Goal: Task Accomplishment & Management: Complete application form

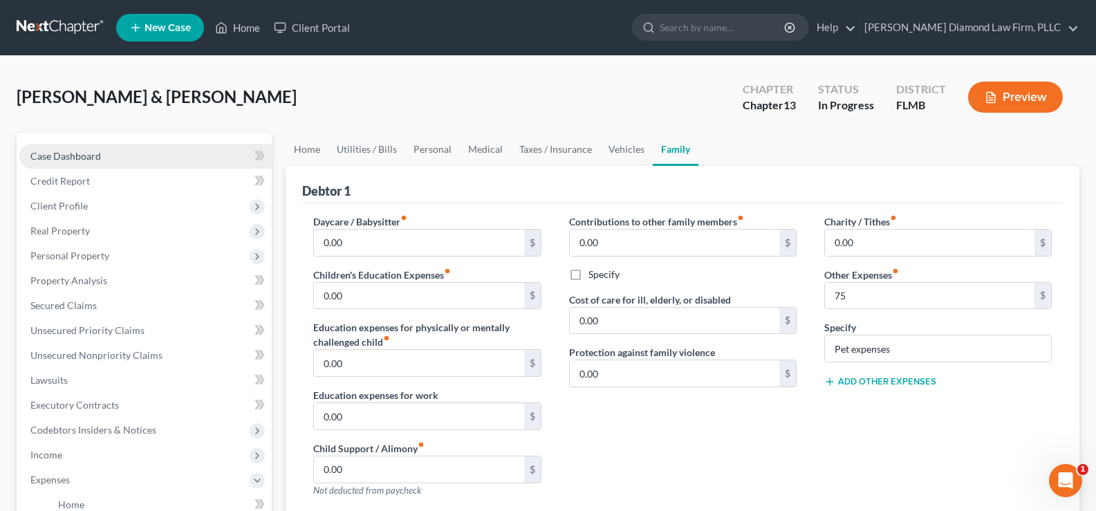
click at [82, 151] on span "Case Dashboard" at bounding box center [65, 156] width 71 height 12
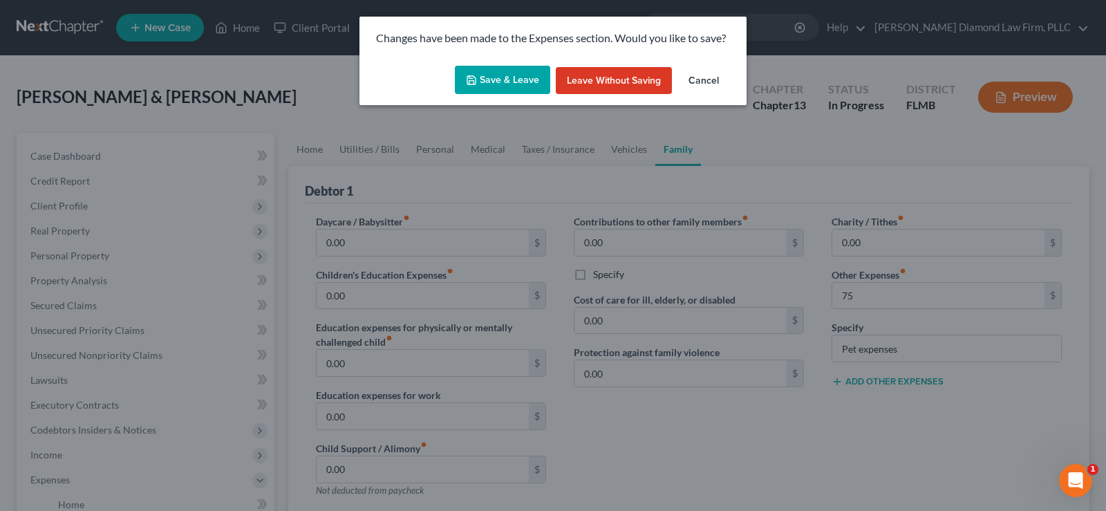
click at [542, 128] on div "Changes have been made to the Expenses section. Would you like to save? Save & …" at bounding box center [553, 255] width 1106 height 511
click at [682, 452] on div "Changes have been made to the Expenses section. Would you like to save? Save & …" at bounding box center [553, 255] width 1106 height 511
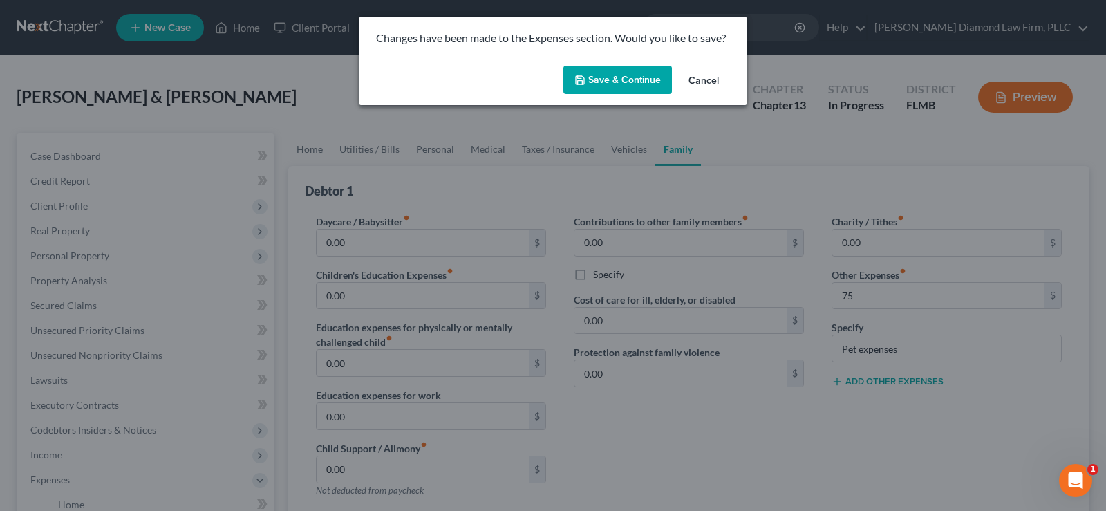
click at [642, 71] on button "Save & Continue" at bounding box center [617, 80] width 109 height 29
type input "75.00"
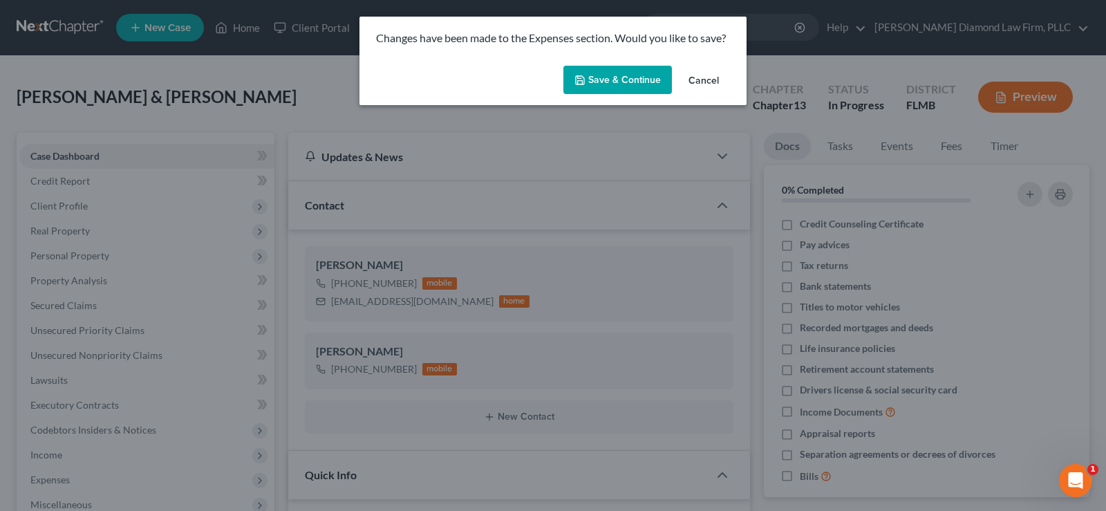
click at [626, 79] on button "Save & Continue" at bounding box center [617, 80] width 109 height 29
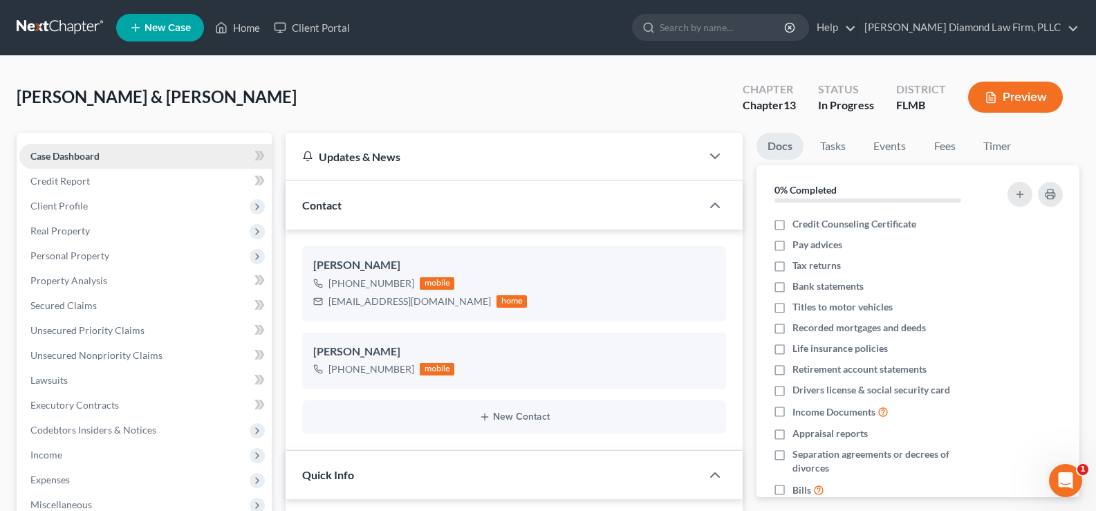
click at [95, 153] on span "Case Dashboard" at bounding box center [64, 156] width 69 height 12
click at [248, 24] on link "Home" at bounding box center [237, 27] width 59 height 25
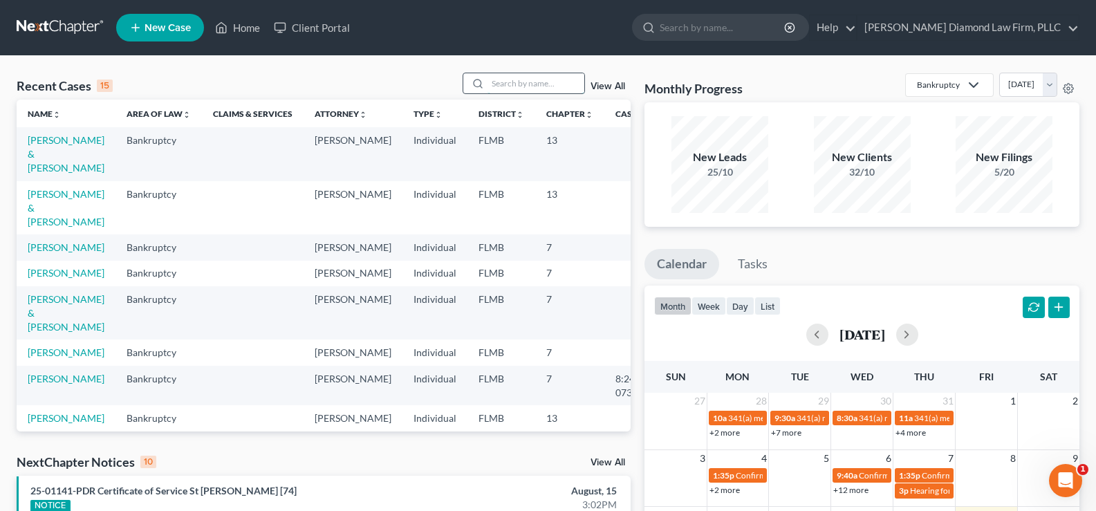
click at [497, 80] on input "search" at bounding box center [535, 83] width 97 height 20
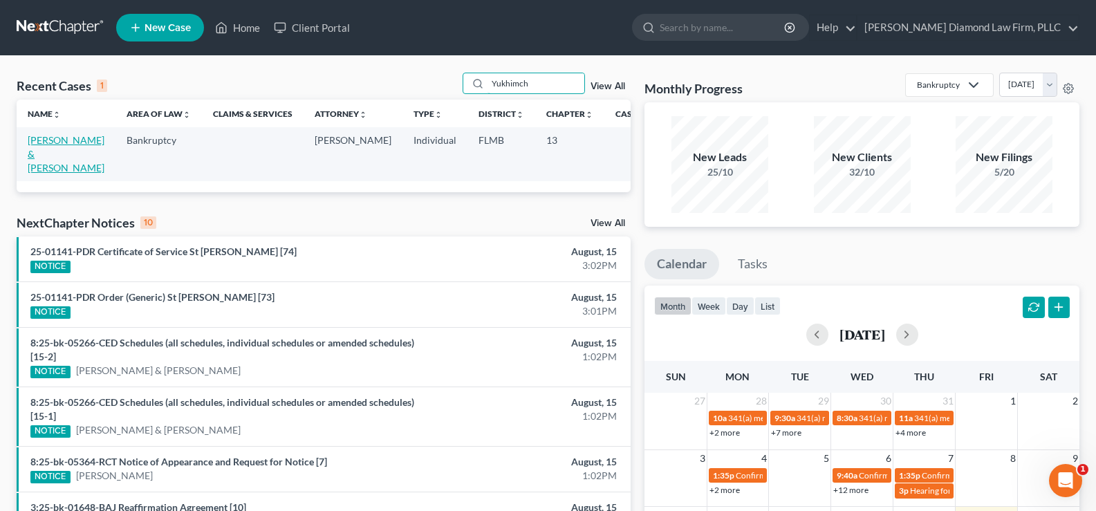
type input "Yukhimch"
click at [59, 145] on link "[PERSON_NAME] & [PERSON_NAME]" at bounding box center [66, 153] width 77 height 39
select select "19"
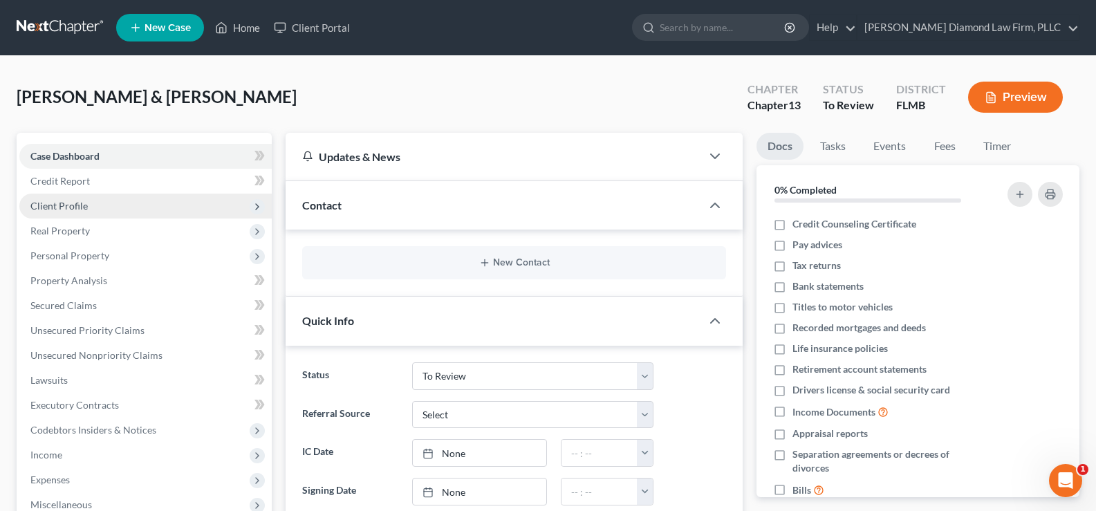
click at [88, 205] on span "Client Profile" at bounding box center [145, 206] width 252 height 25
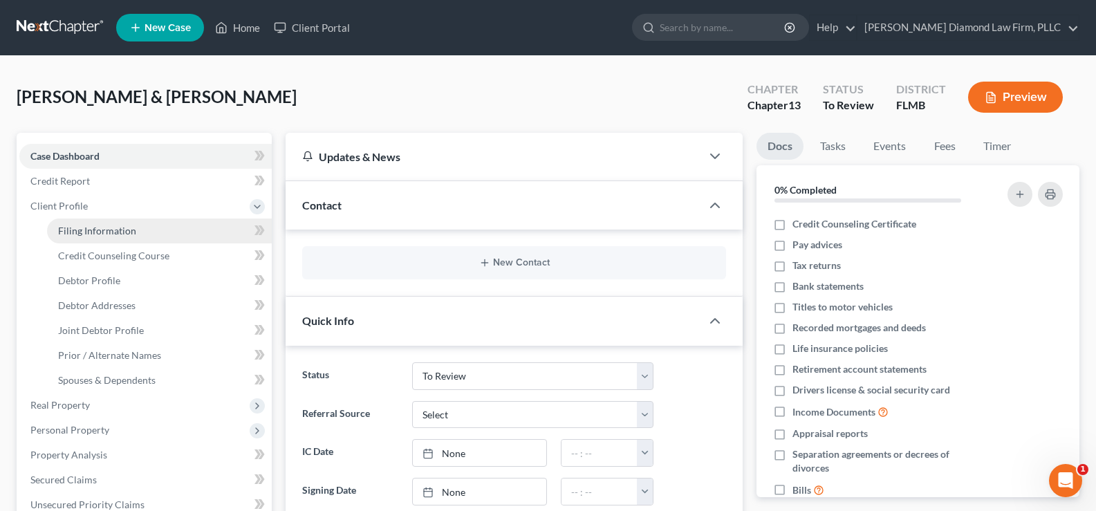
click at [100, 232] on span "Filing Information" at bounding box center [97, 231] width 78 height 12
select select "1"
select select "3"
select select "15"
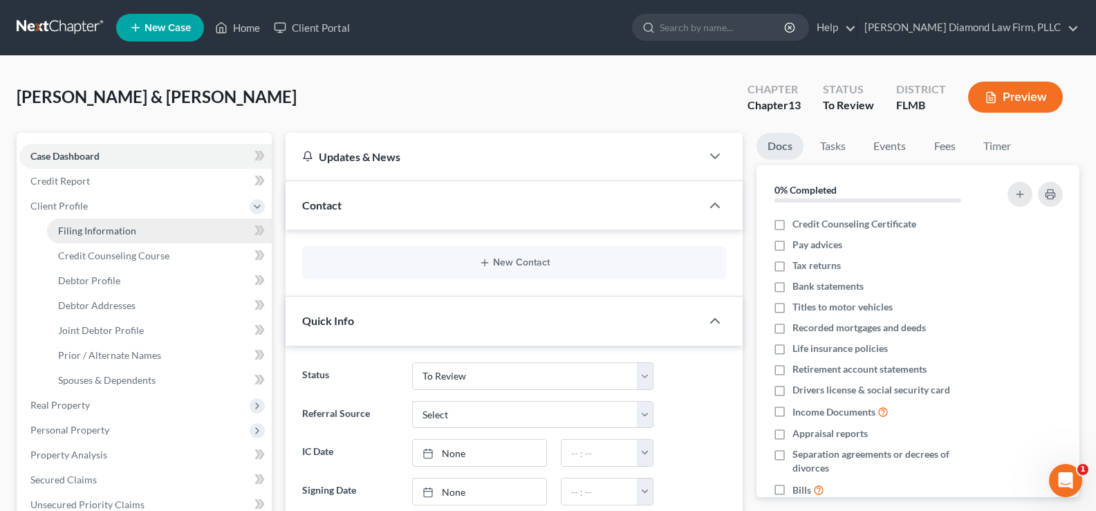
select select "0"
select select "9"
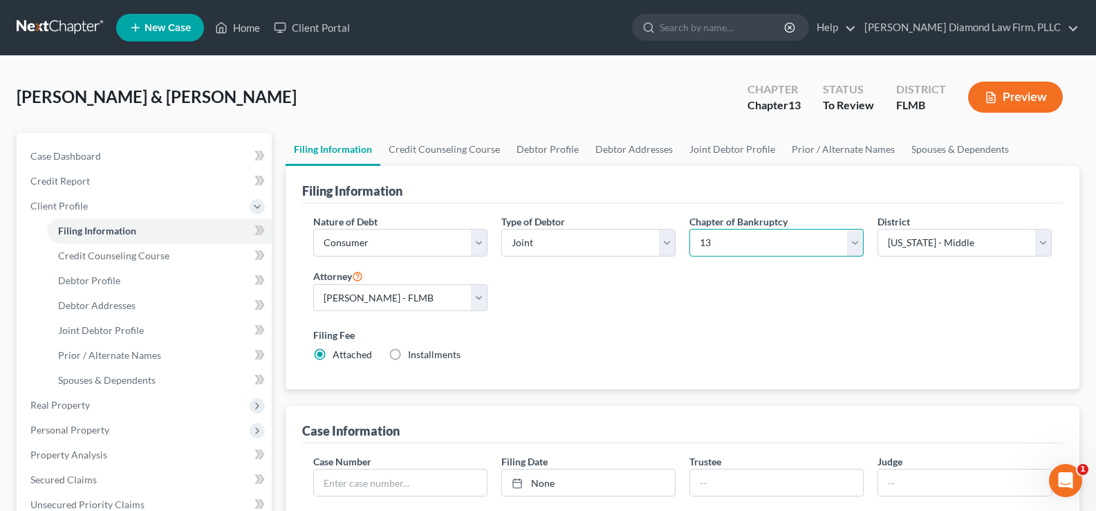
click at [790, 238] on select "Select 7 11 12 13" at bounding box center [776, 243] width 174 height 28
select select "0"
click at [689, 229] on select "Select 7 11 12 13" at bounding box center [776, 243] width 174 height 28
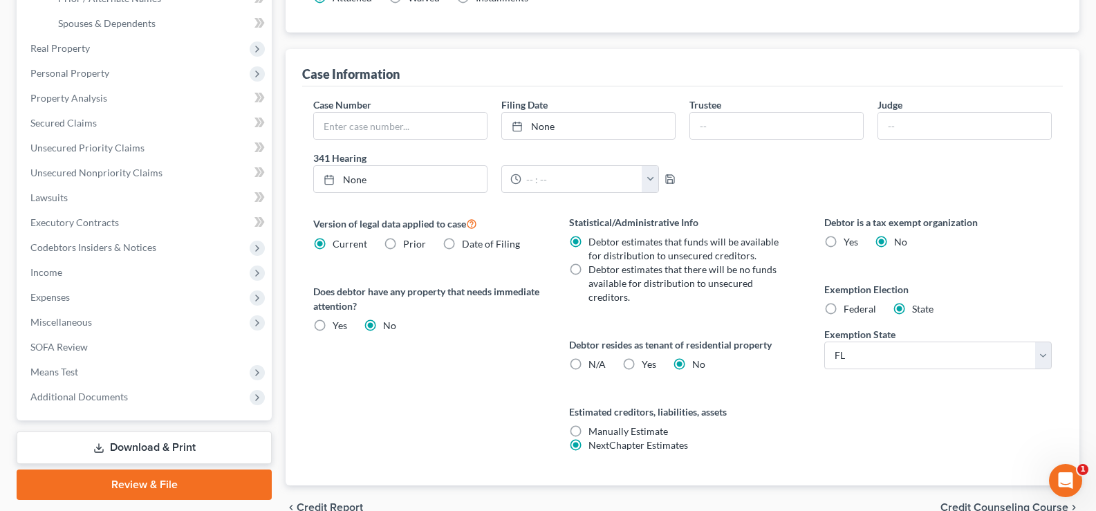
scroll to position [415, 0]
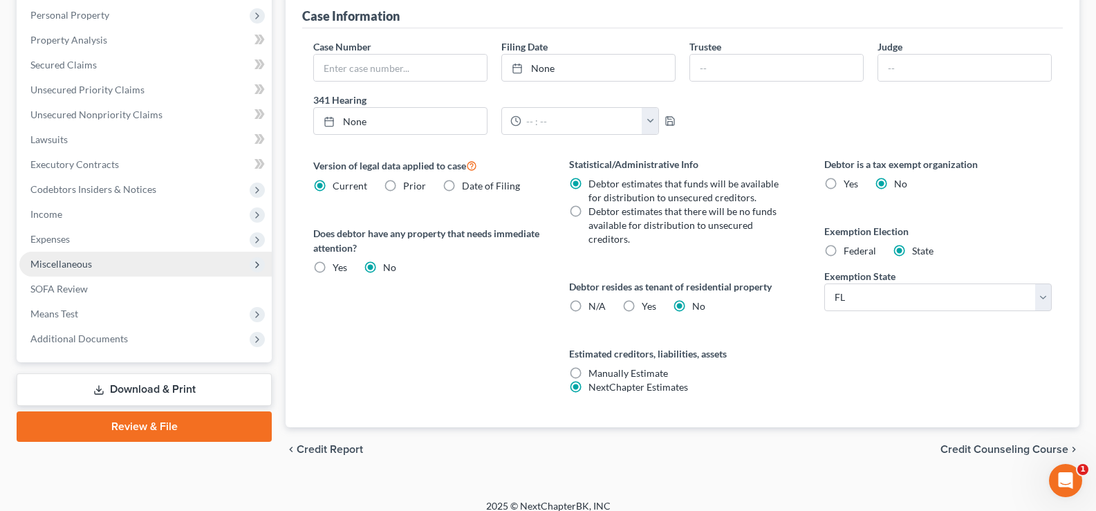
click at [81, 259] on span "Miscellaneous" at bounding box center [61, 264] width 62 height 12
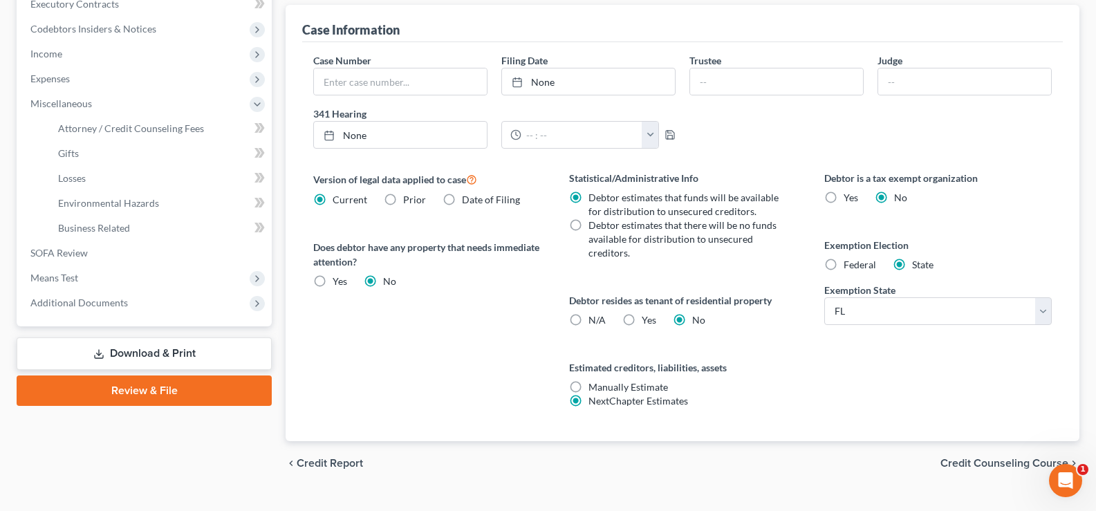
scroll to position [428, 0]
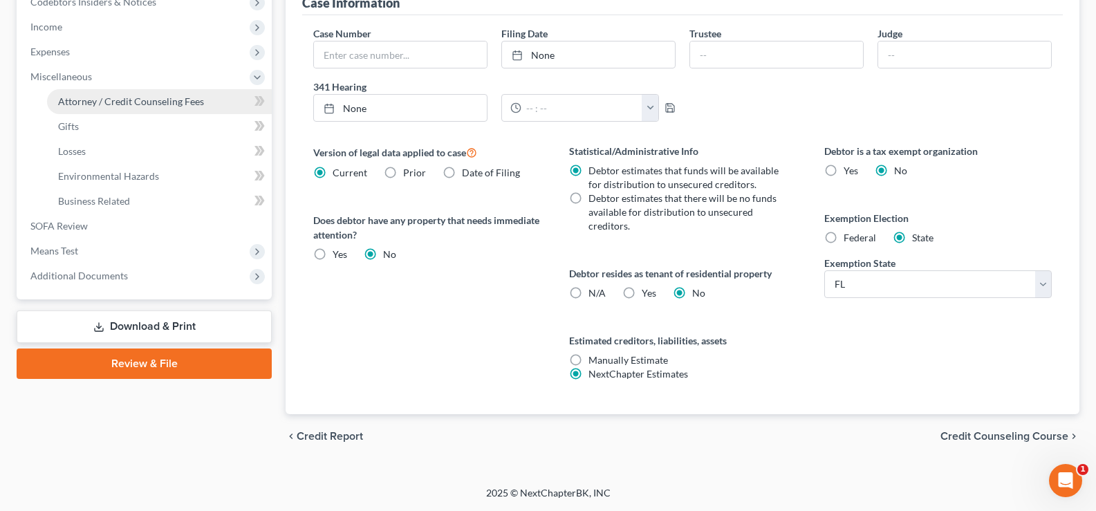
click at [149, 104] on span "Attorney / Credit Counseling Fees" at bounding box center [131, 101] width 146 height 12
select select "2"
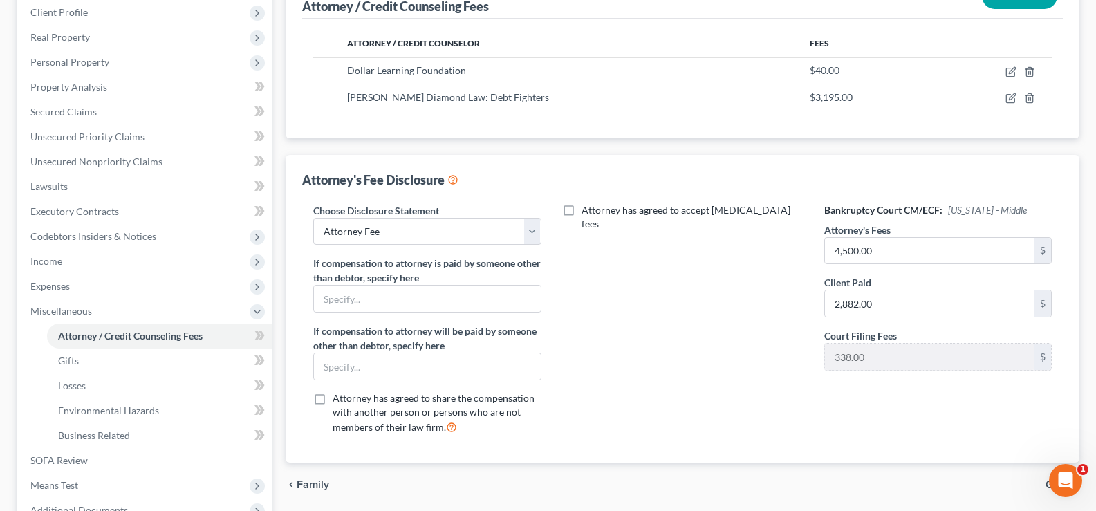
scroll to position [207, 0]
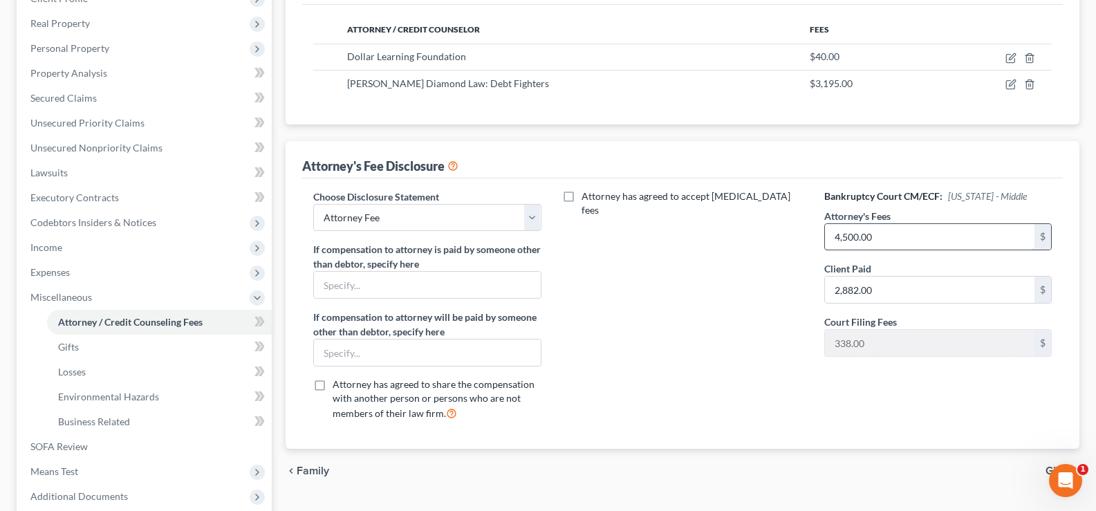
click at [886, 244] on input "4,500.00" at bounding box center [929, 237] width 209 height 26
type input "3,195"
click at [878, 289] on input "2,882.00" at bounding box center [929, 290] width 209 height 26
type input "2,857"
click at [873, 234] on input "3,195" at bounding box center [929, 237] width 209 height 26
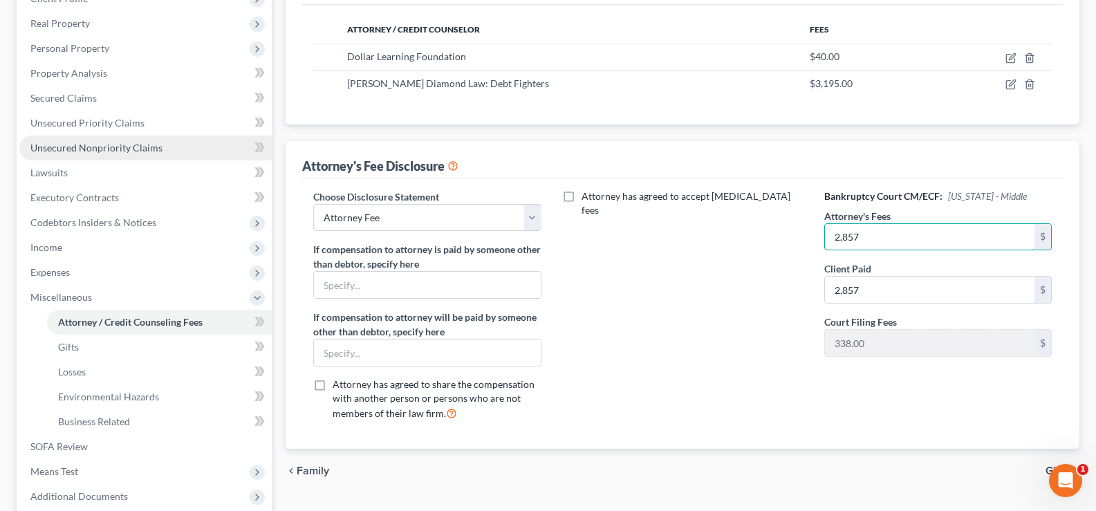
type input "2,857"
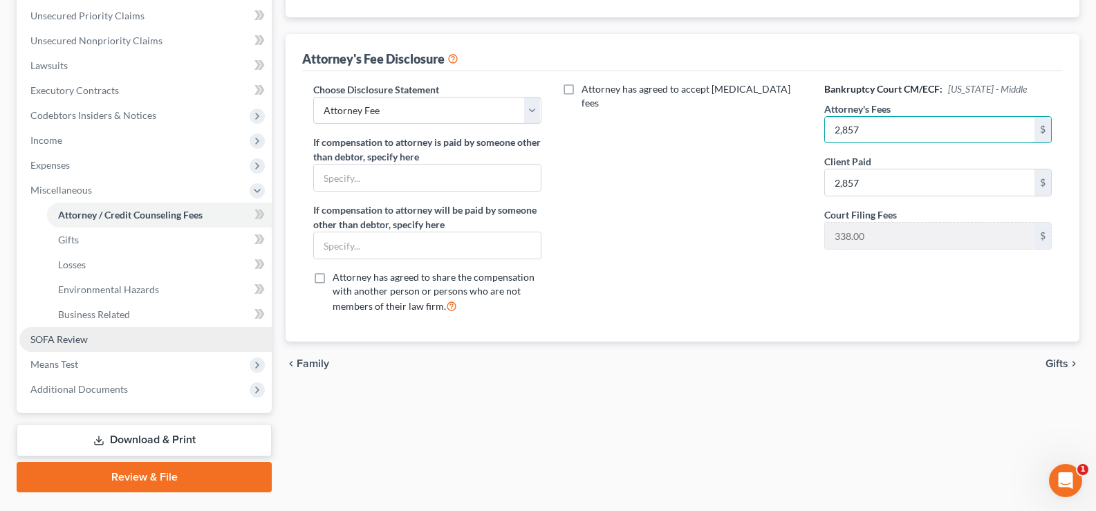
scroll to position [348, 0]
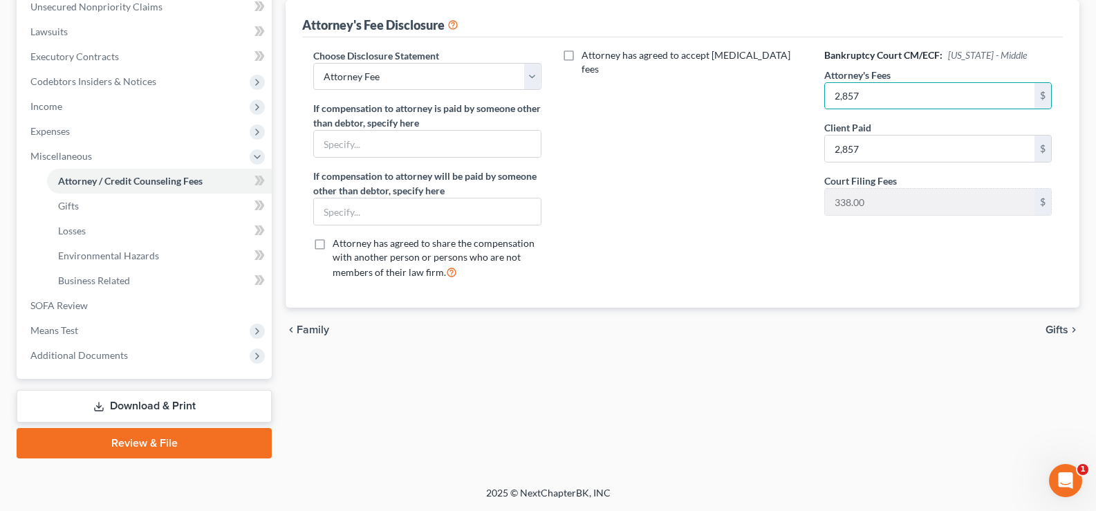
click at [164, 402] on link "Download & Print" at bounding box center [144, 406] width 255 height 32
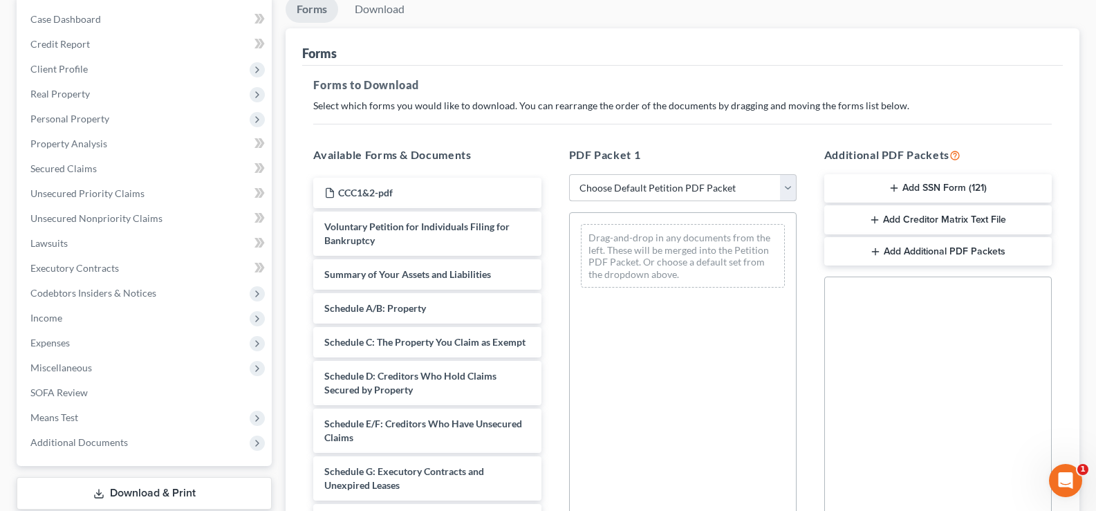
scroll to position [138, 0]
click at [726, 185] on select "Choose Default Petition PDF Packet Complete Bankruptcy Petition (all forms and …" at bounding box center [682, 187] width 227 height 28
select select "0"
click at [569, 173] on select "Choose Default Petition PDF Packet Complete Bankruptcy Petition (all forms and …" at bounding box center [682, 187] width 227 height 28
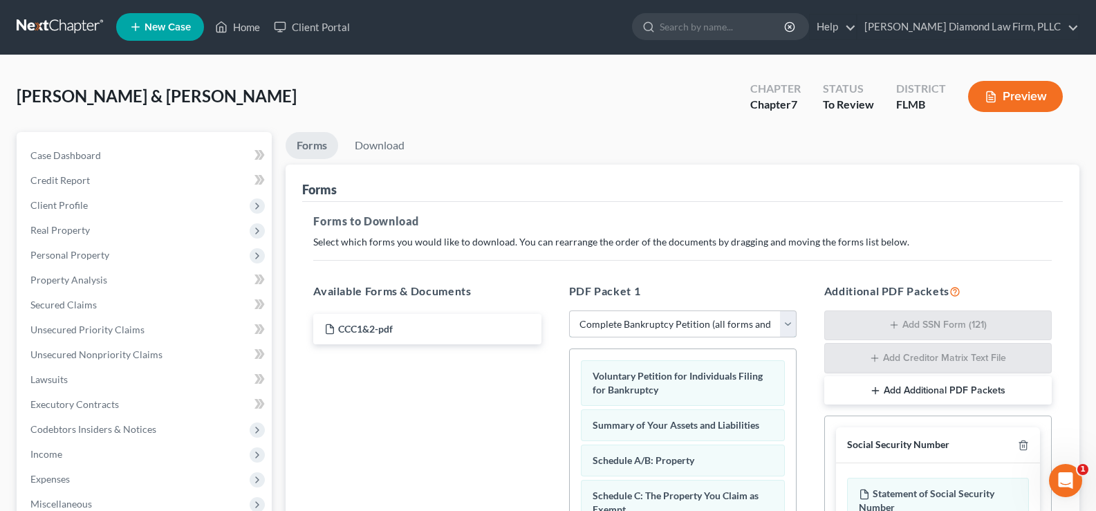
scroll to position [0, 0]
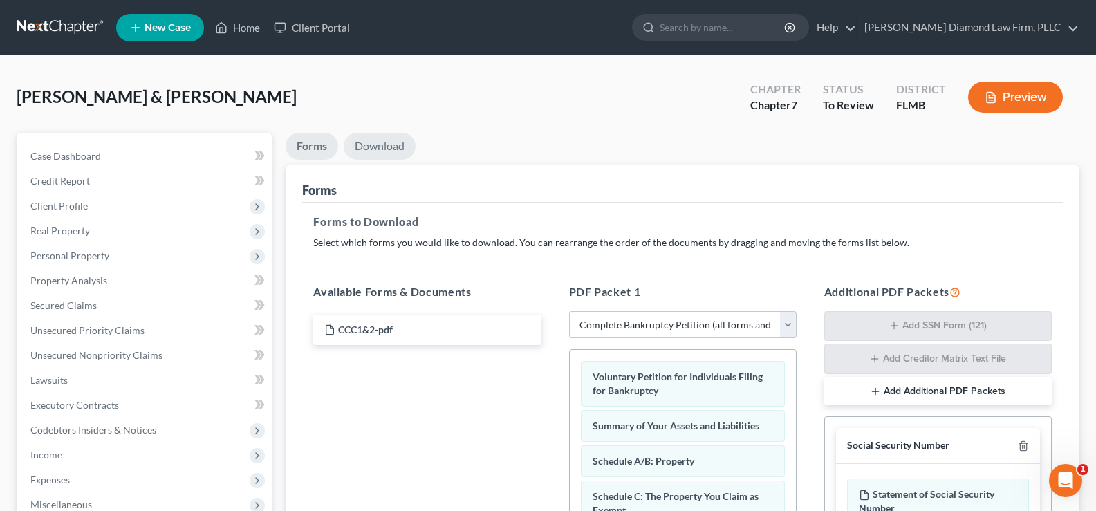
click at [396, 144] on link "Download" at bounding box center [380, 146] width 72 height 27
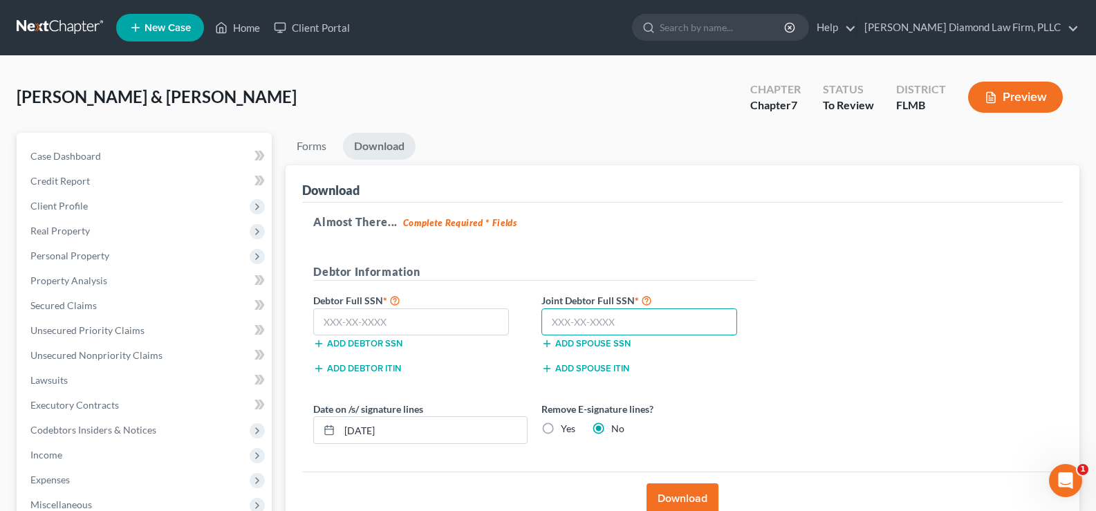
click at [608, 311] on input "text" at bounding box center [639, 322] width 196 height 28
type input "535-43-4990"
click at [382, 325] on input "text" at bounding box center [411, 322] width 196 height 28
click at [383, 324] on input "text" at bounding box center [411, 322] width 196 height 28
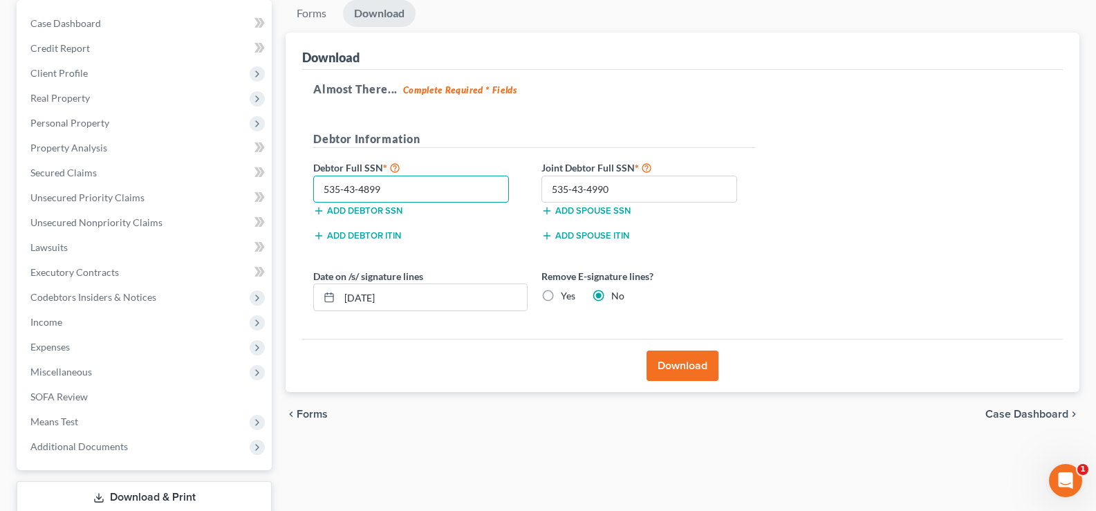
scroll to position [138, 0]
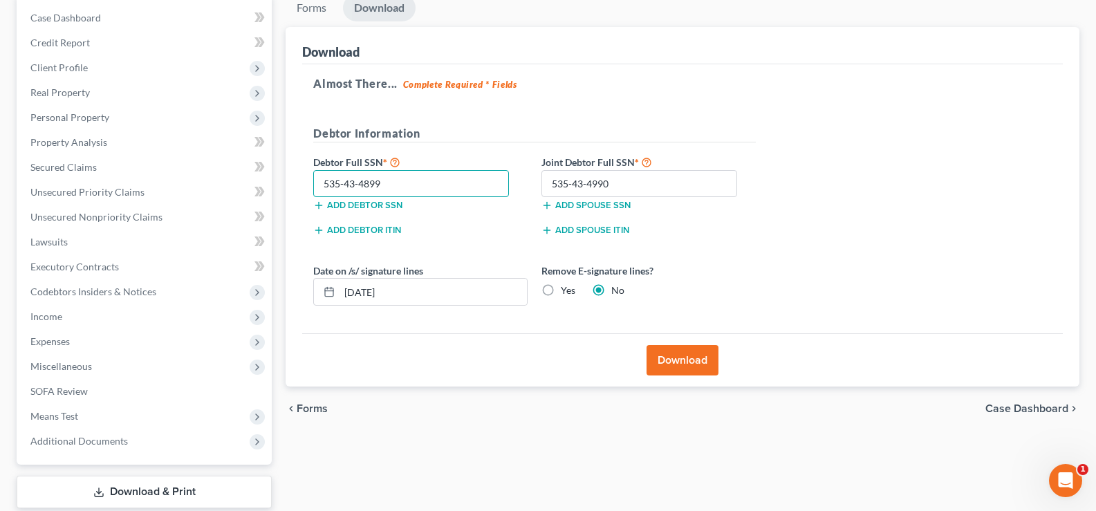
type input "535-43-4899"
click at [684, 355] on button "Download" at bounding box center [682, 360] width 72 height 30
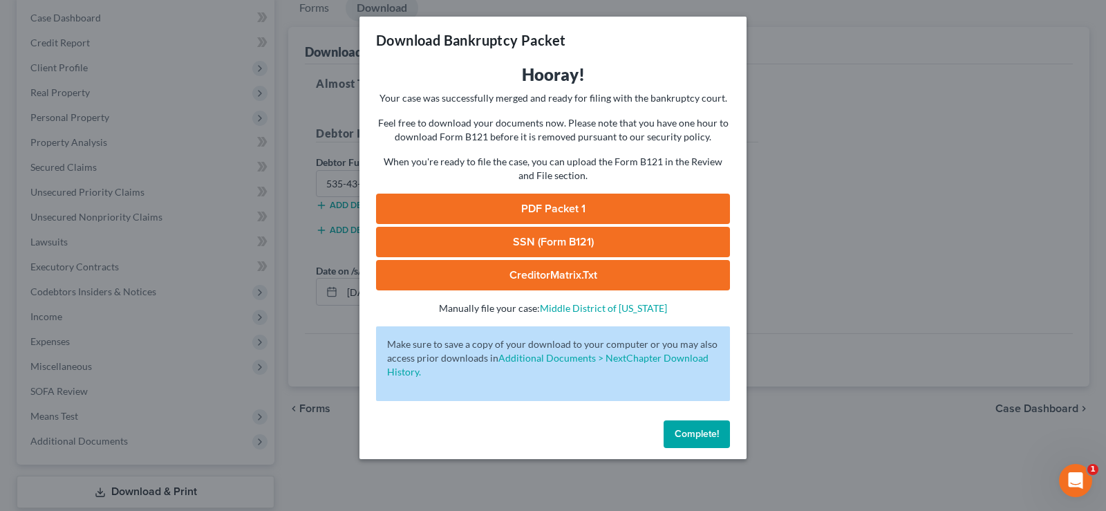
click at [698, 434] on span "Complete!" at bounding box center [697, 434] width 44 height 12
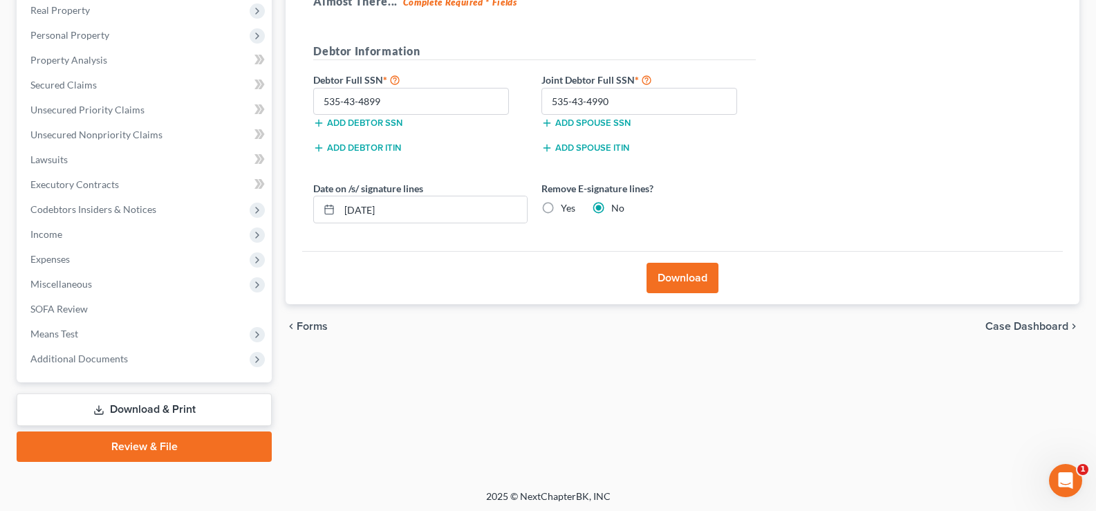
scroll to position [224, 0]
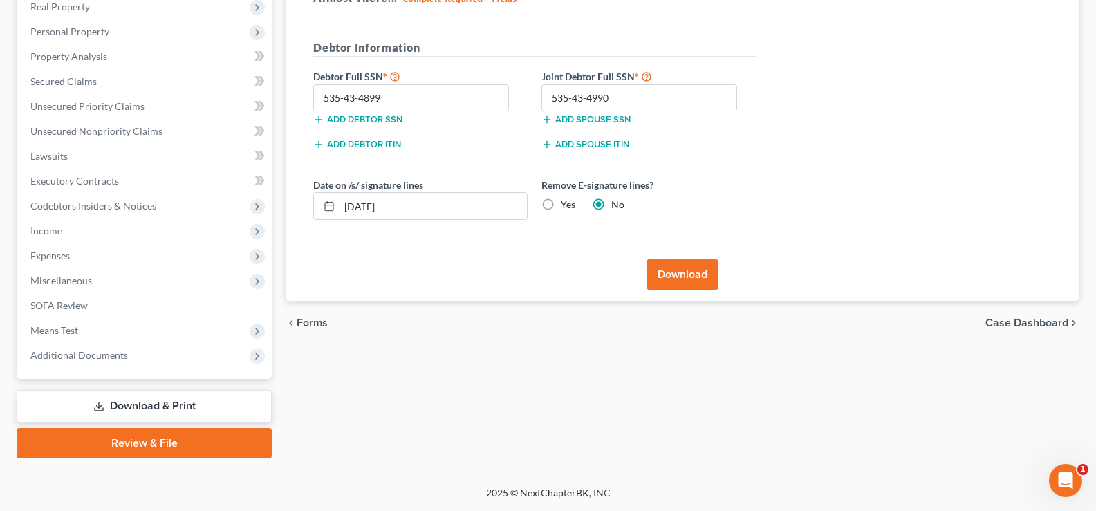
drag, startPoint x: 127, startPoint y: 355, endPoint x: 120, endPoint y: 377, distance: 23.0
click at [127, 354] on span "Additional Documents" at bounding box center [145, 355] width 252 height 25
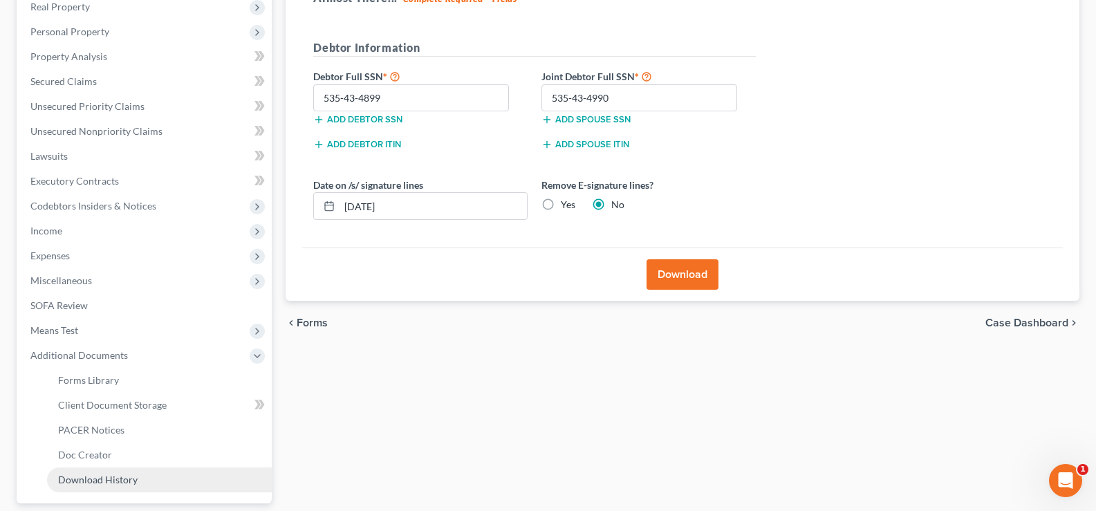
click at [109, 480] on span "Download History" at bounding box center [98, 480] width 80 height 12
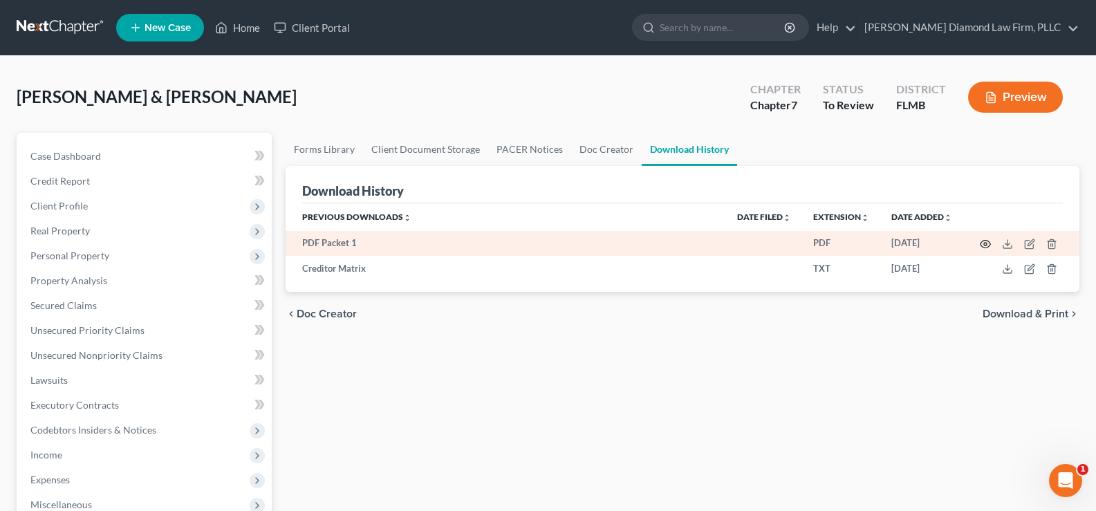
click at [986, 244] on icon "button" at bounding box center [985, 244] width 11 height 11
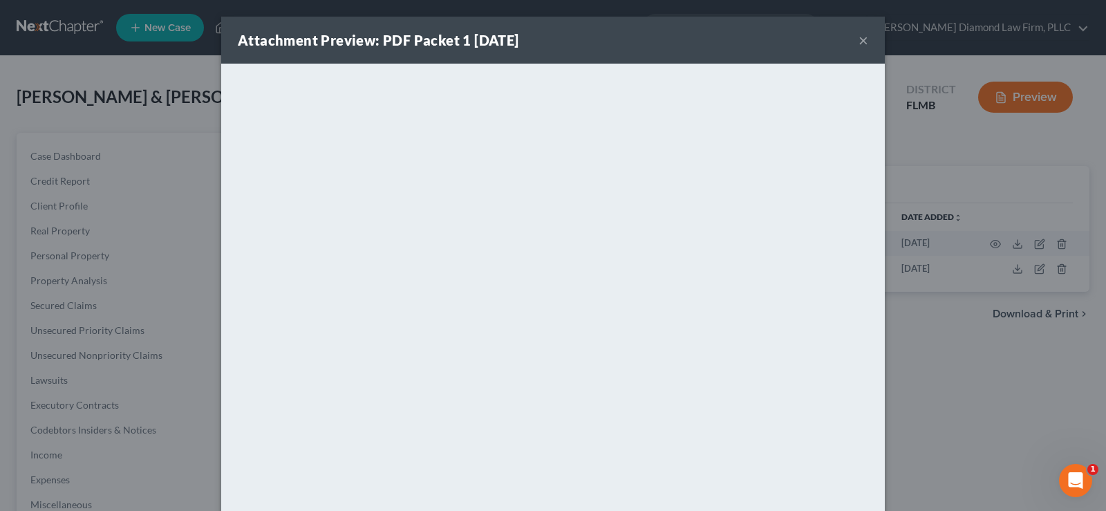
click at [861, 37] on button "×" at bounding box center [864, 40] width 10 height 17
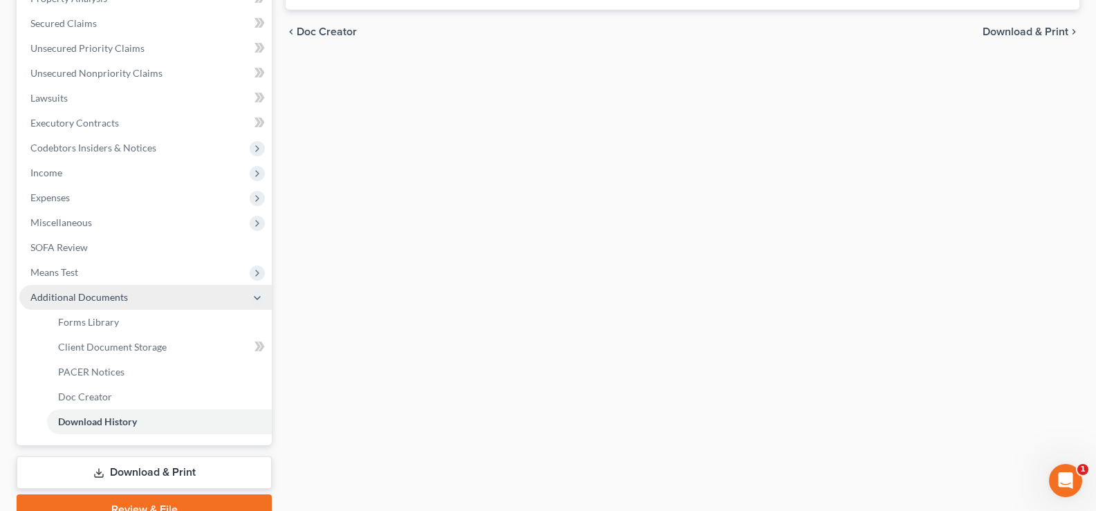
scroll to position [346, 0]
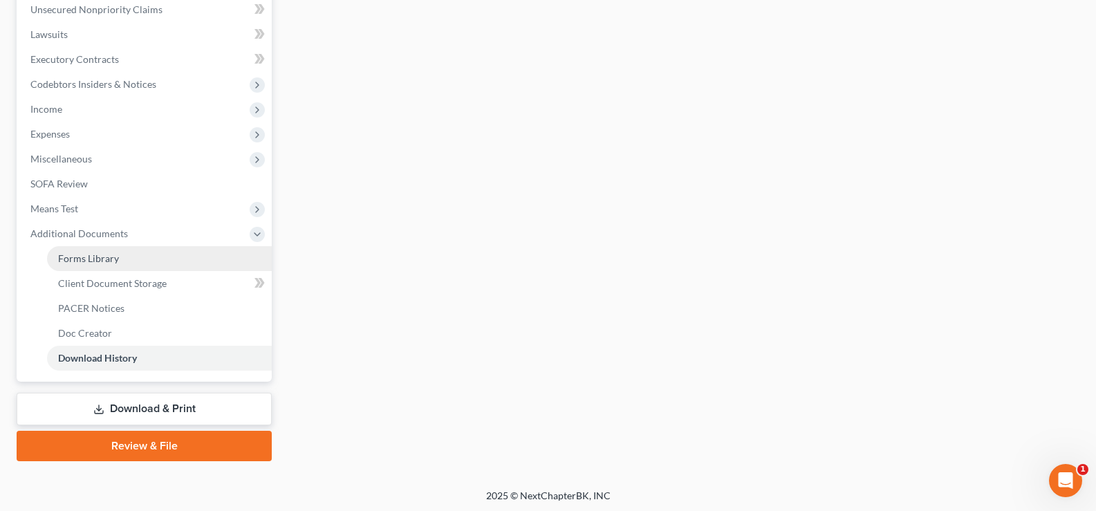
click at [120, 263] on link "Forms Library" at bounding box center [159, 258] width 225 height 25
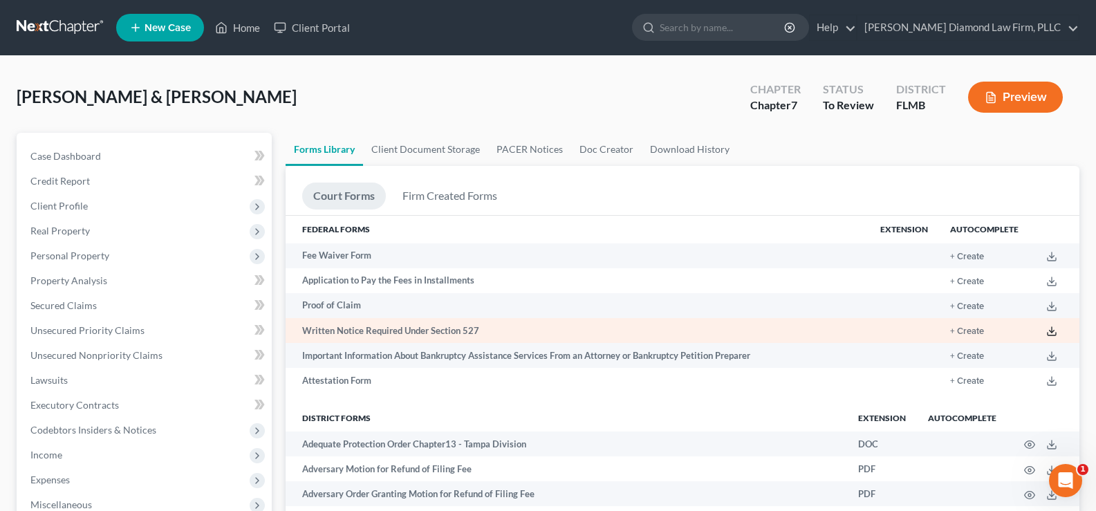
click at [1050, 330] on icon at bounding box center [1051, 331] width 11 height 11
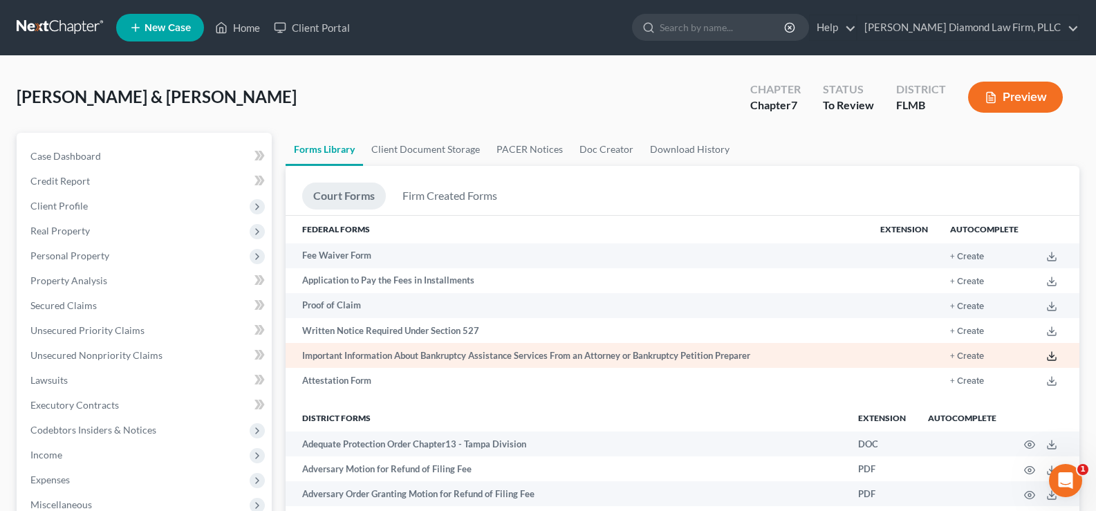
click at [1051, 355] on icon at bounding box center [1051, 356] width 11 height 11
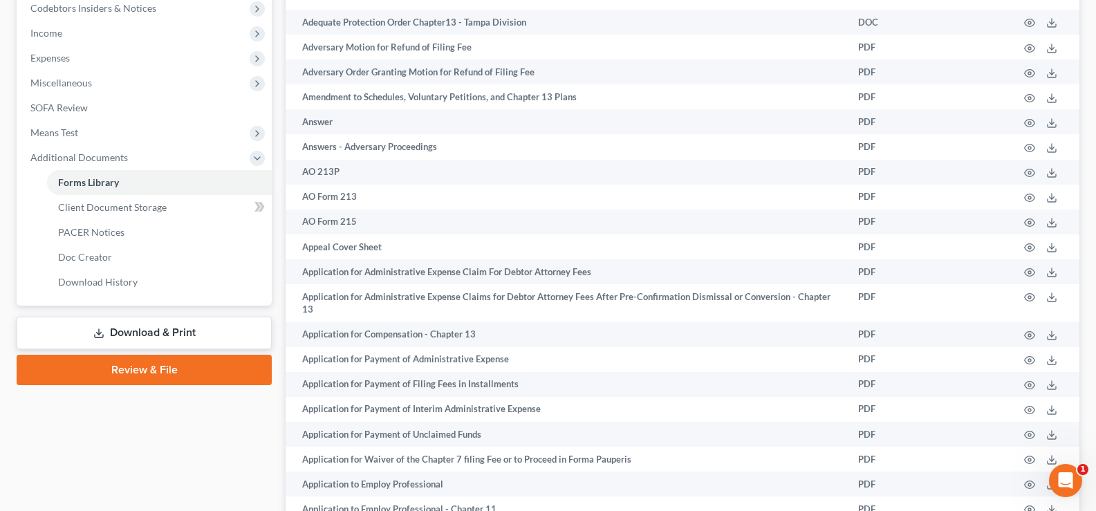
scroll to position [553, 0]
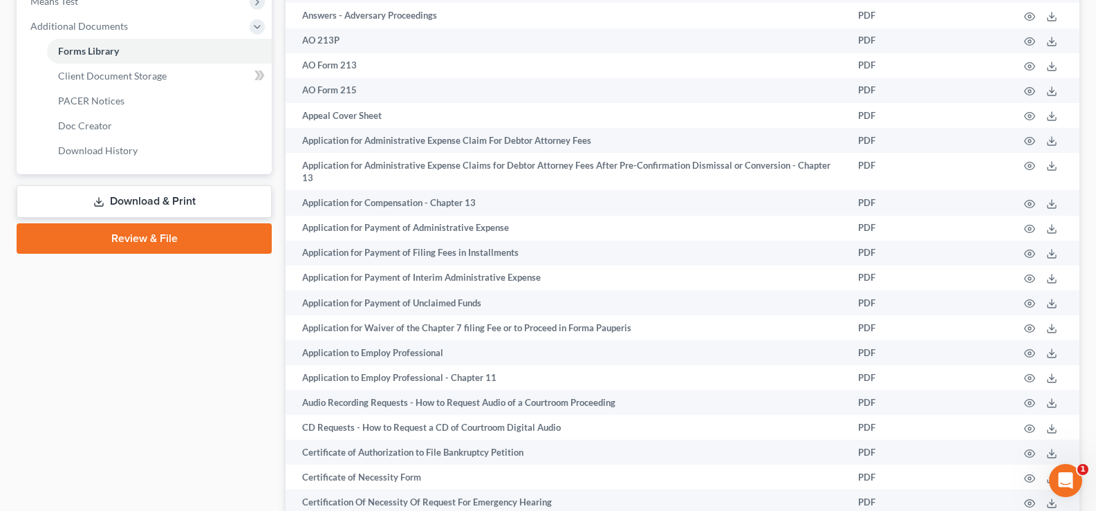
click at [187, 192] on link "Download & Print" at bounding box center [144, 201] width 255 height 32
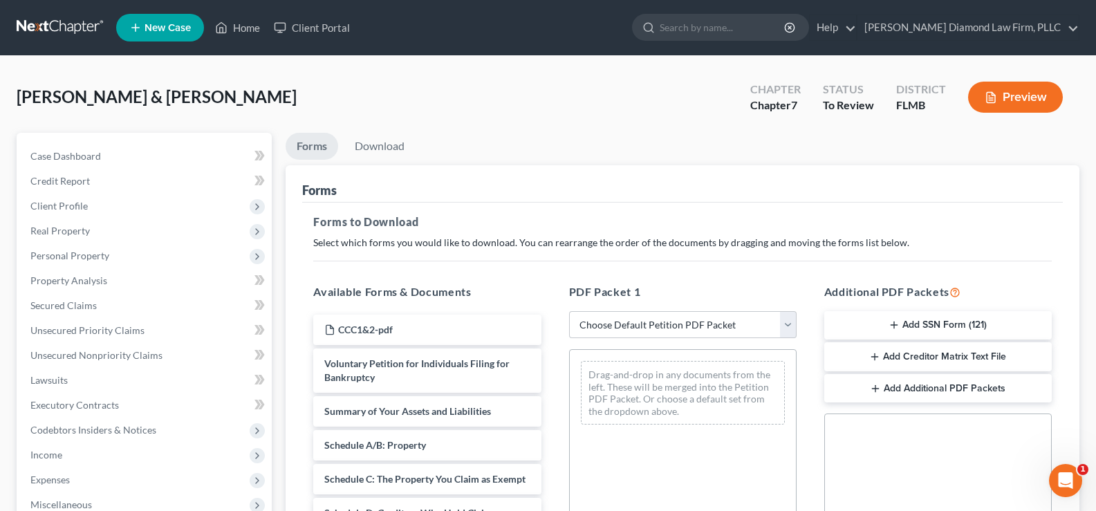
click at [953, 314] on button "Add SSN Form (121)" at bounding box center [937, 325] width 227 height 29
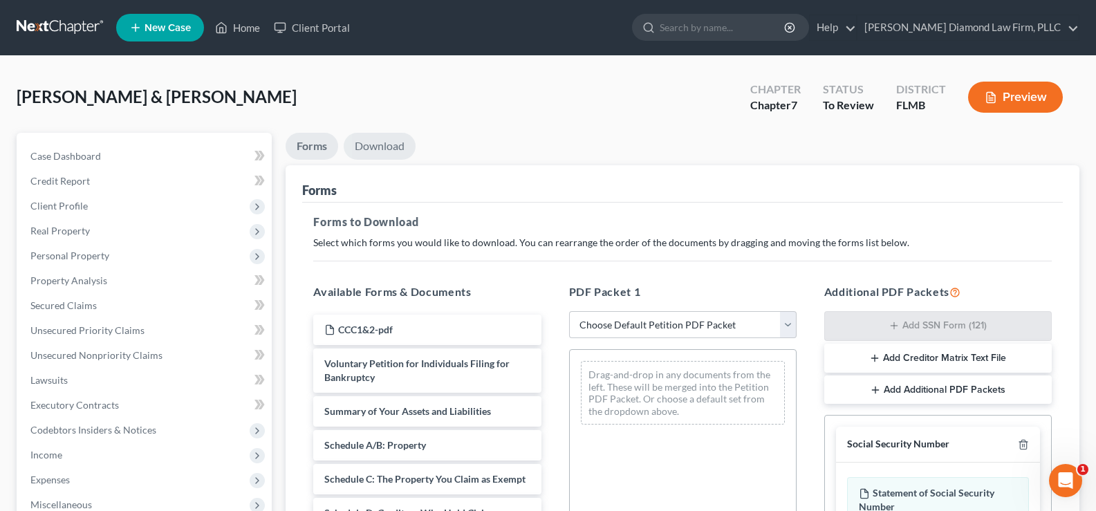
click at [376, 142] on link "Download" at bounding box center [380, 146] width 72 height 27
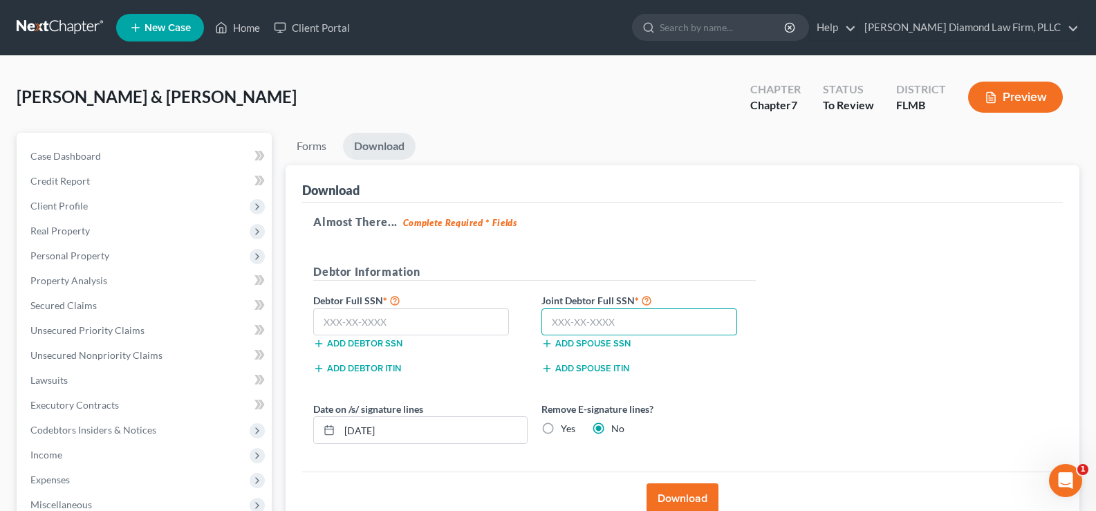
click at [590, 330] on input "text" at bounding box center [639, 322] width 196 height 28
click at [348, 320] on input "text" at bounding box center [411, 322] width 196 height 28
type input "535-43-4899"
click at [579, 311] on input "text" at bounding box center [639, 322] width 196 height 28
click at [568, 327] on input "text" at bounding box center [639, 322] width 196 height 28
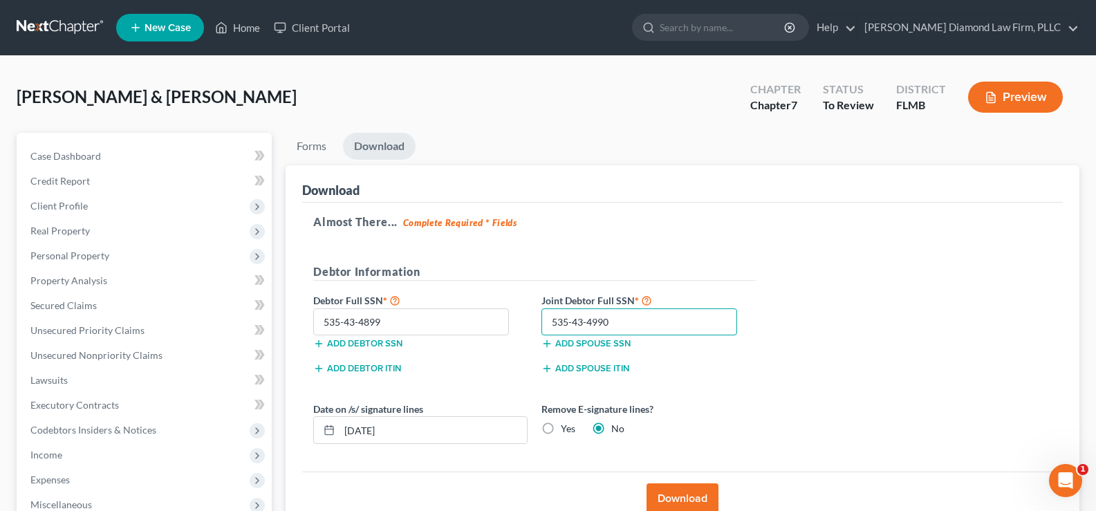
scroll to position [69, 0]
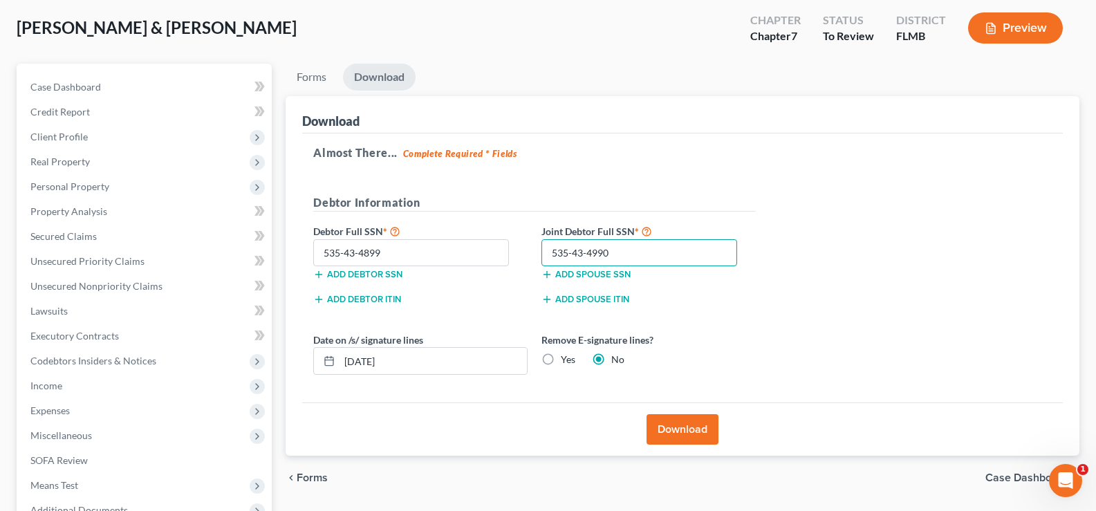
type input "535-43-4990"
click at [679, 421] on button "Download" at bounding box center [682, 429] width 72 height 30
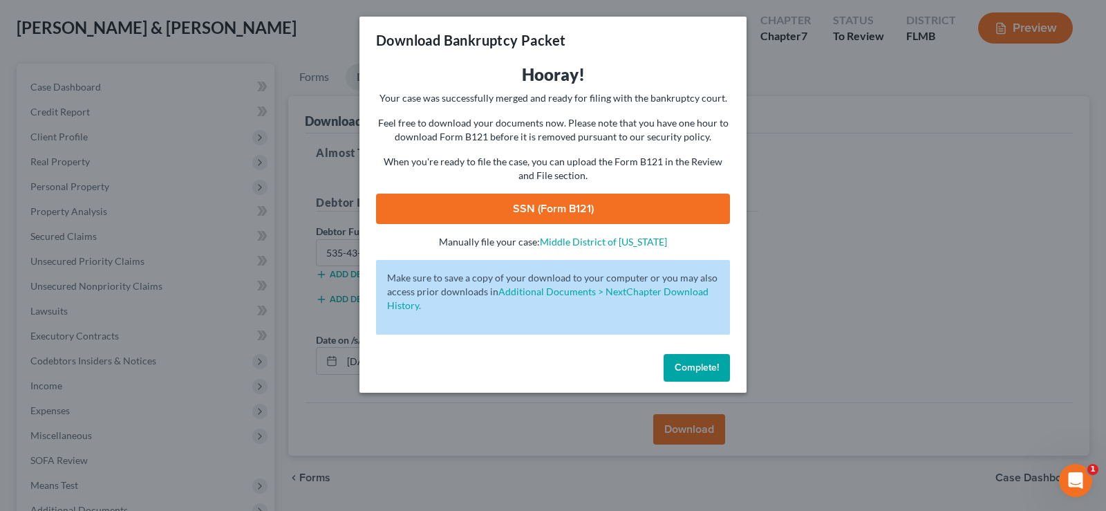
click at [613, 201] on link "SSN (Form B121)" at bounding box center [553, 209] width 354 height 30
click at [700, 366] on span "Complete!" at bounding box center [697, 368] width 44 height 12
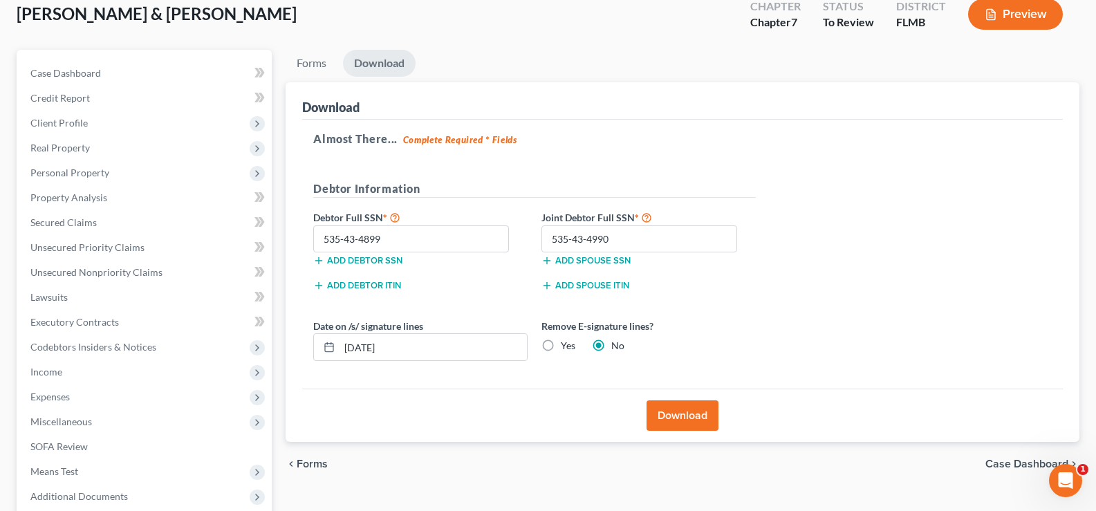
scroll to position [0, 0]
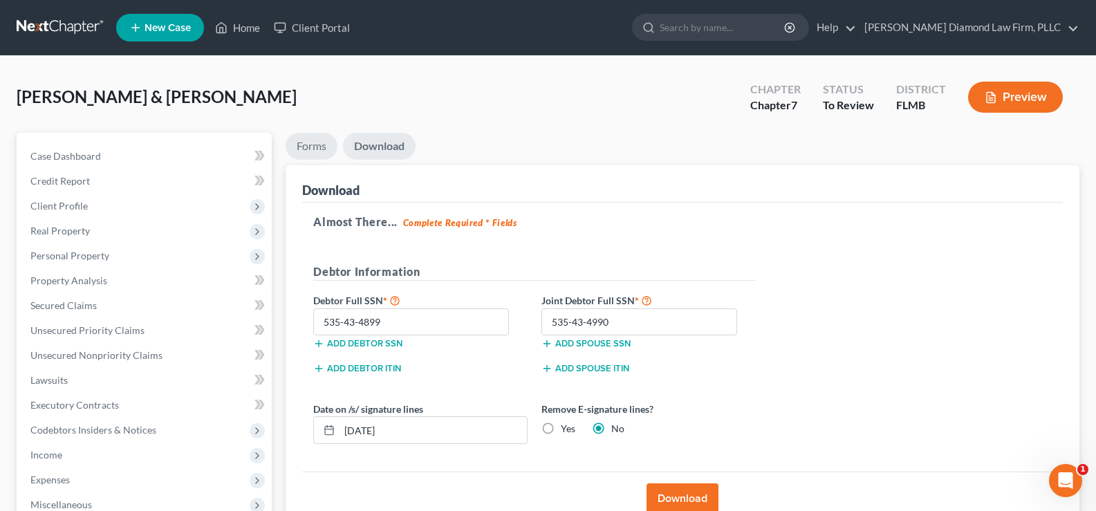
click at [317, 143] on link "Forms" at bounding box center [312, 146] width 52 height 27
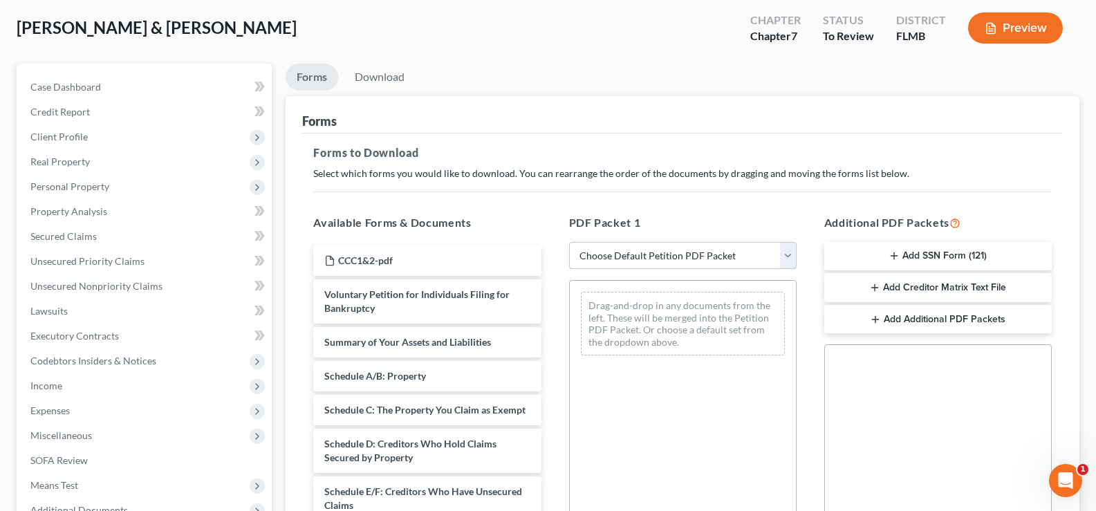
click at [716, 254] on select "Choose Default Petition PDF Packet Complete Bankruptcy Petition (all forms and …" at bounding box center [682, 256] width 227 height 28
select select "3"
click at [569, 242] on select "Choose Default Petition PDF Packet Complete Bankruptcy Petition (all forms and …" at bounding box center [682, 256] width 227 height 28
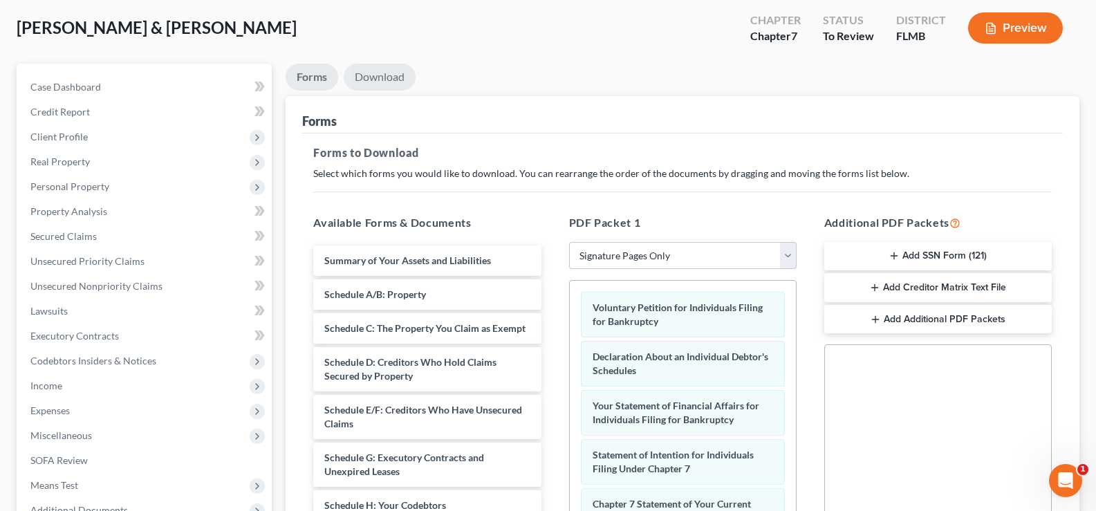
click at [379, 73] on link "Download" at bounding box center [380, 77] width 72 height 27
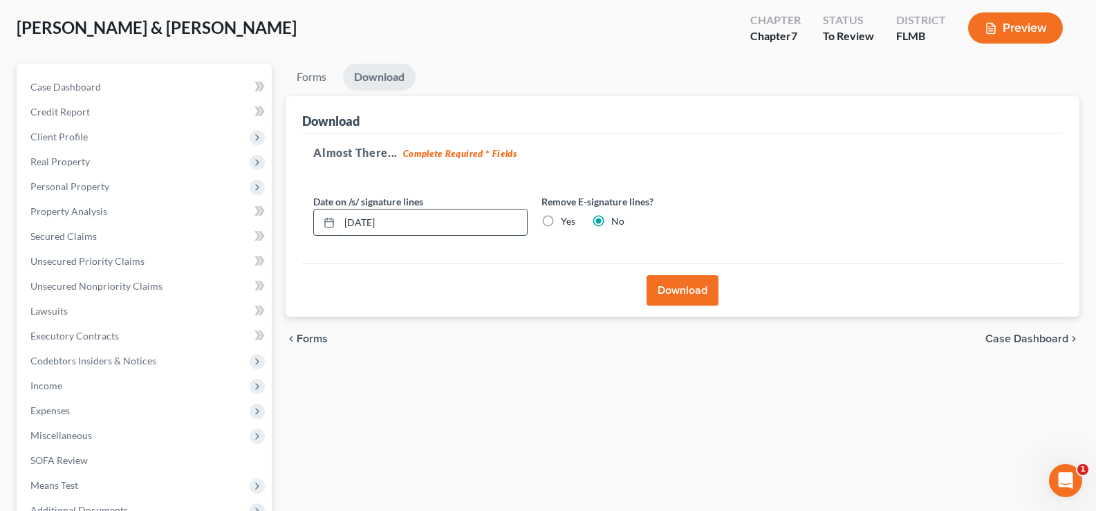
click at [447, 214] on input "[DATE]" at bounding box center [432, 222] width 187 height 26
drag, startPoint x: 448, startPoint y: 216, endPoint x: 298, endPoint y: 217, distance: 150.0
click at [298, 217] on div "Download Almost There... Complete Required * Fields Date on /s/ signature lines…" at bounding box center [683, 206] width 794 height 221
click at [561, 222] on label "Yes" at bounding box center [568, 221] width 15 height 14
click at [566, 222] on input "Yes" at bounding box center [570, 218] width 9 height 9
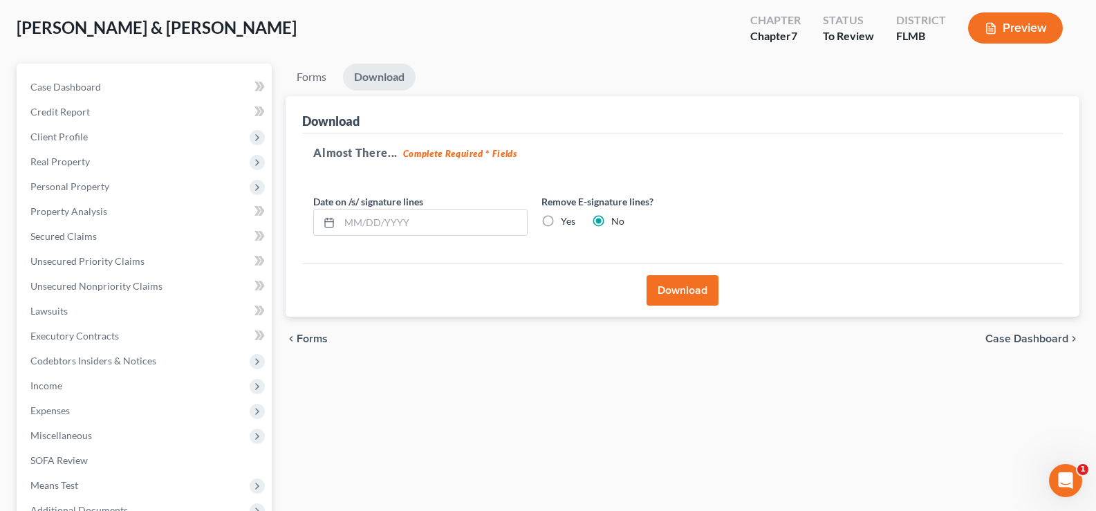
radio input "true"
radio input "false"
click at [672, 290] on button "Download" at bounding box center [682, 290] width 72 height 30
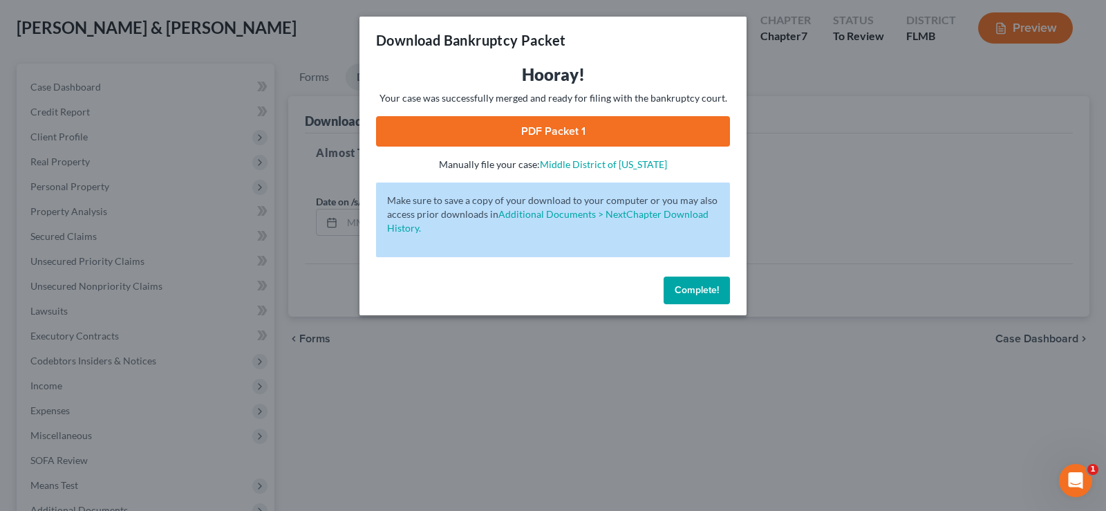
click at [572, 129] on link "PDF Packet 1" at bounding box center [553, 131] width 354 height 30
click at [691, 288] on span "Complete!" at bounding box center [697, 290] width 44 height 12
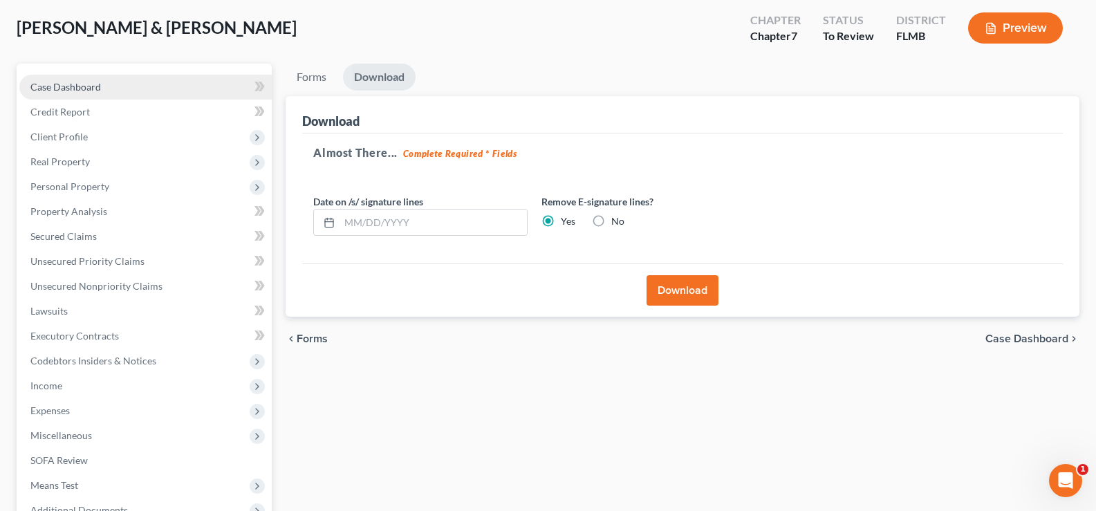
click at [83, 91] on span "Case Dashboard" at bounding box center [65, 87] width 71 height 12
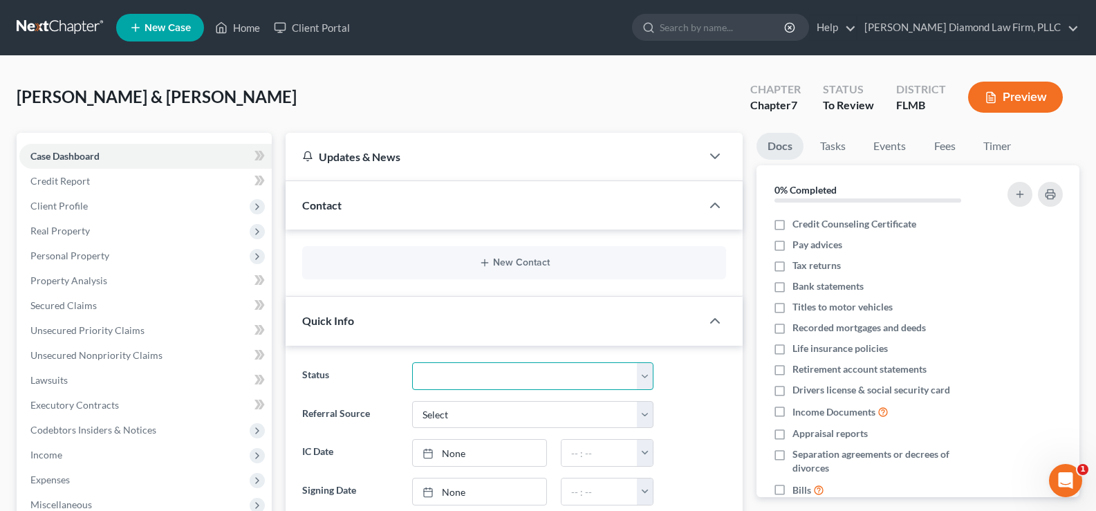
click at [485, 381] on select "Discharged Discharge Litigation Dismissal Notice Dismissed Filed Filed / Pre 34…" at bounding box center [532, 376] width 241 height 28
select select "16"
click at [412, 362] on select "Discharged Discharge Litigation Dismissal Notice Dismissed Filed Filed / Pre 34…" at bounding box center [532, 376] width 241 height 28
click at [252, 22] on link "Home" at bounding box center [237, 27] width 59 height 25
